Goal: Information Seeking & Learning: Compare options

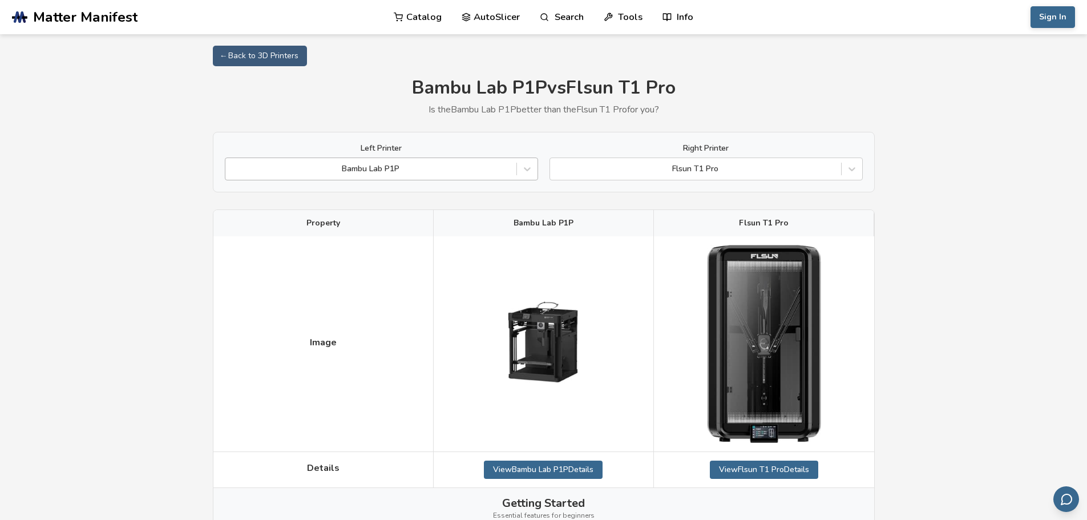
click at [463, 168] on div at bounding box center [371, 168] width 280 height 11
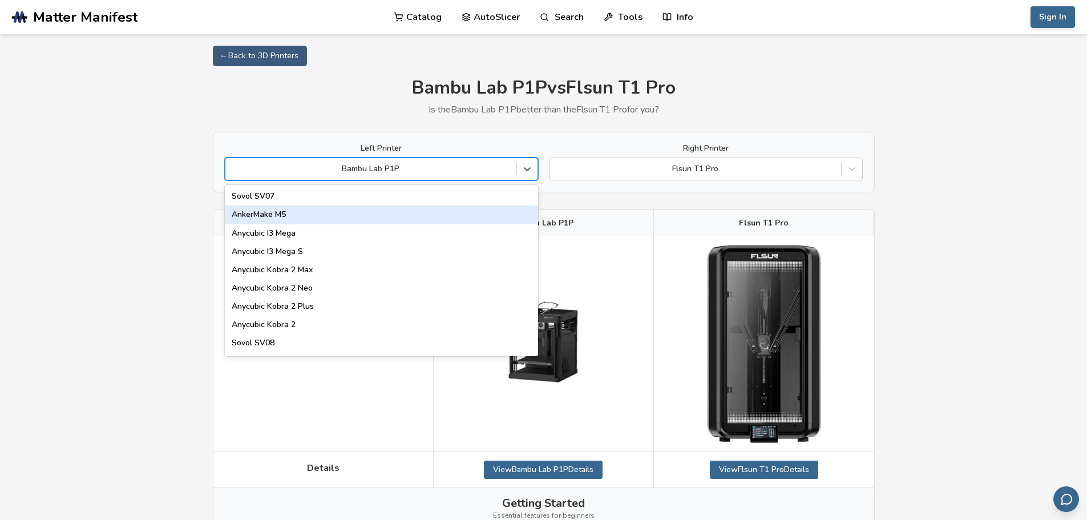
click at [309, 215] on div "AnkerMake M5" at bounding box center [381, 214] width 313 height 18
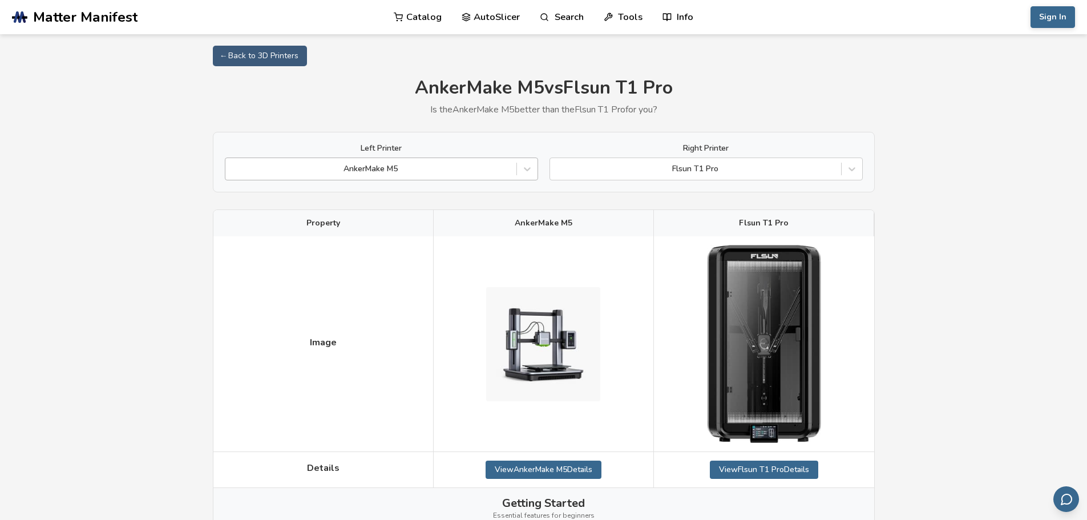
click at [485, 172] on div at bounding box center [371, 168] width 280 height 11
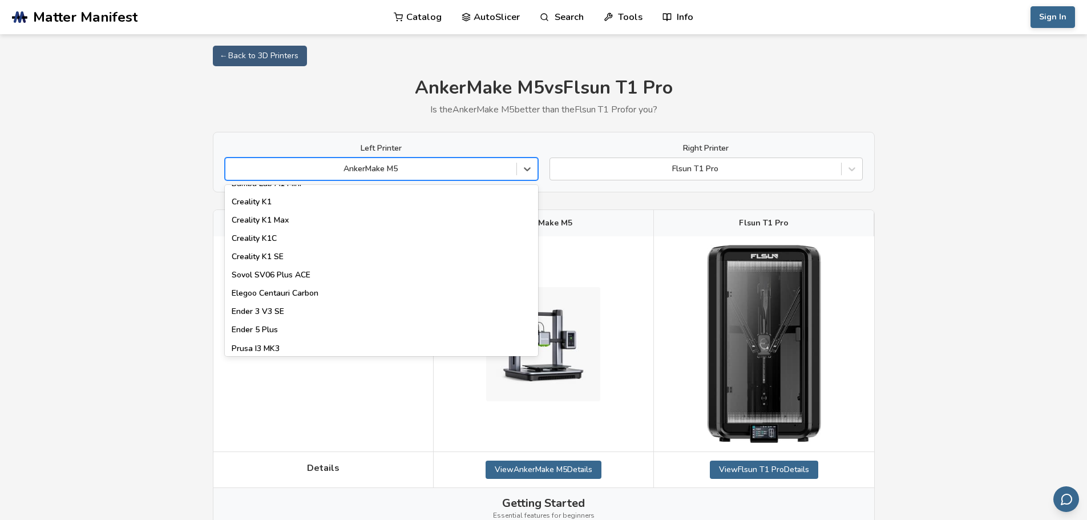
scroll to position [285, 0]
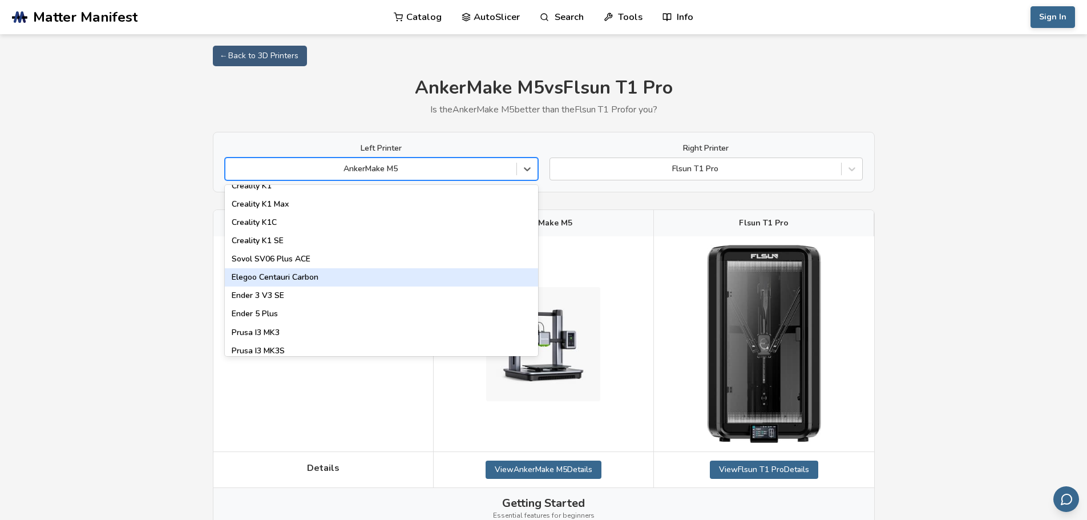
click at [270, 275] on div "Elegoo Centauri Carbon" at bounding box center [381, 277] width 313 height 18
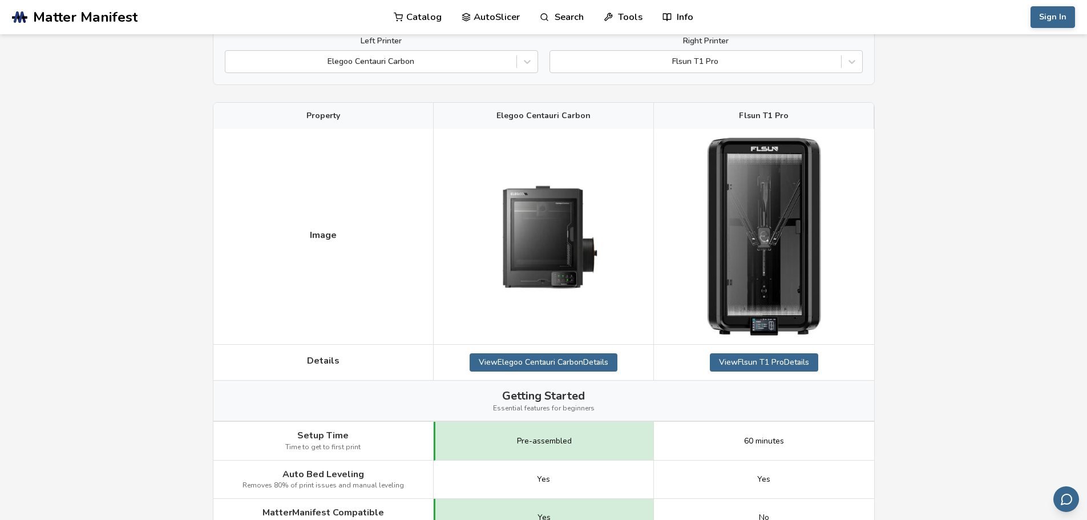
scroll to position [57, 0]
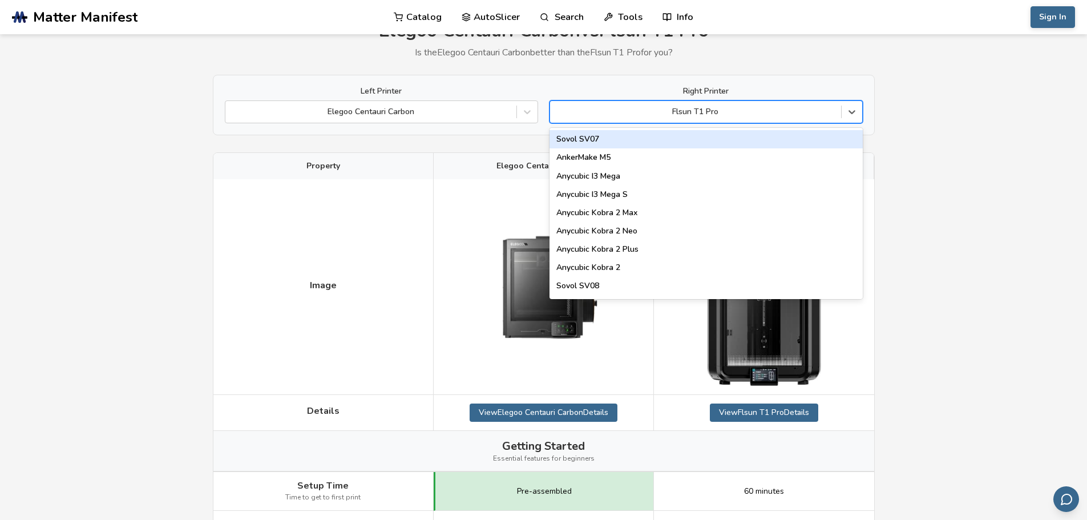
click at [774, 111] on div at bounding box center [696, 111] width 280 height 11
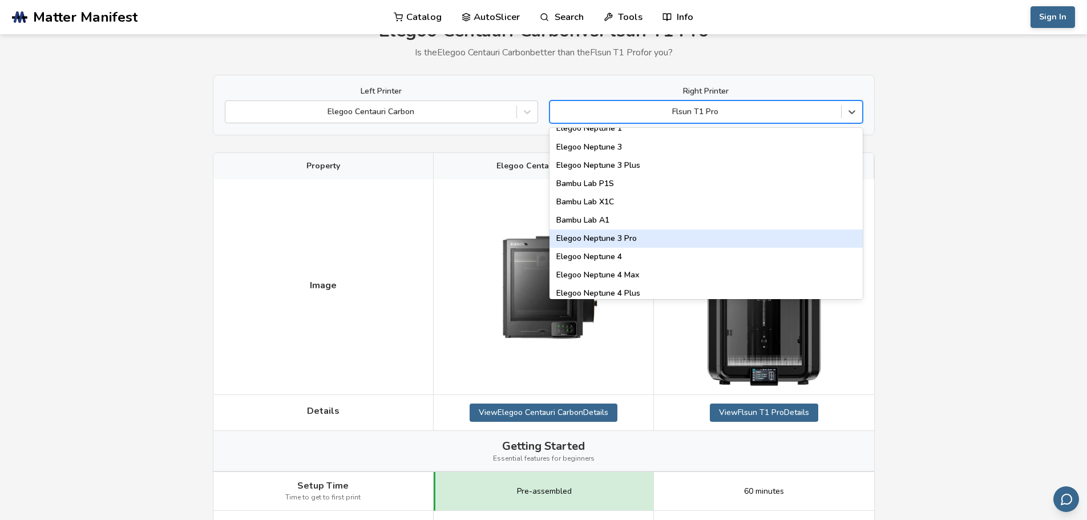
scroll to position [799, 0]
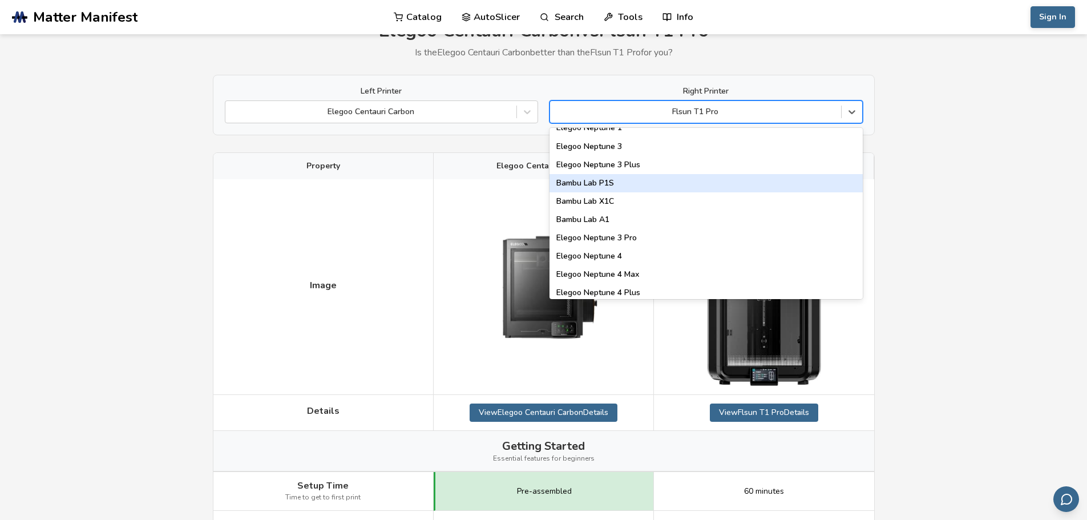
click at [609, 180] on div "Bambu Lab P1S" at bounding box center [705, 183] width 313 height 18
